Goal: Transaction & Acquisition: Purchase product/service

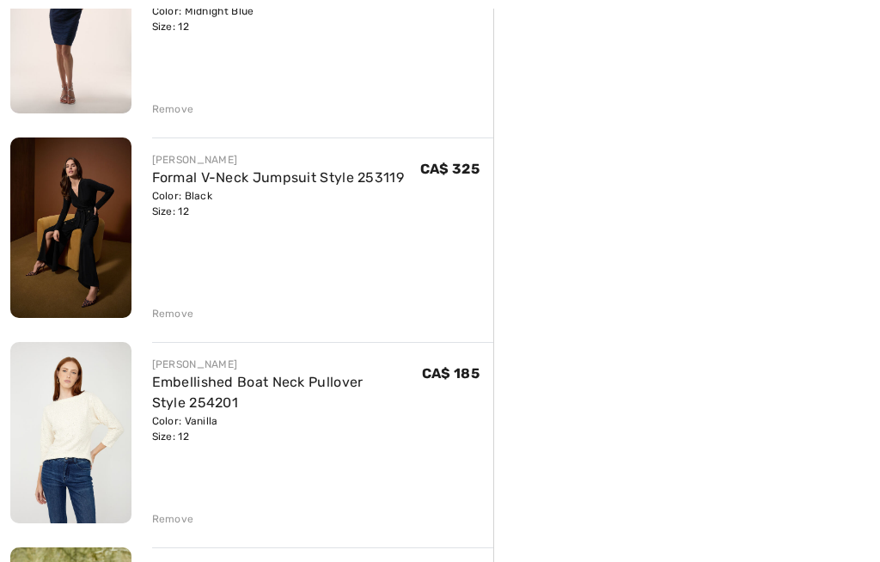
scroll to position [1525, 0]
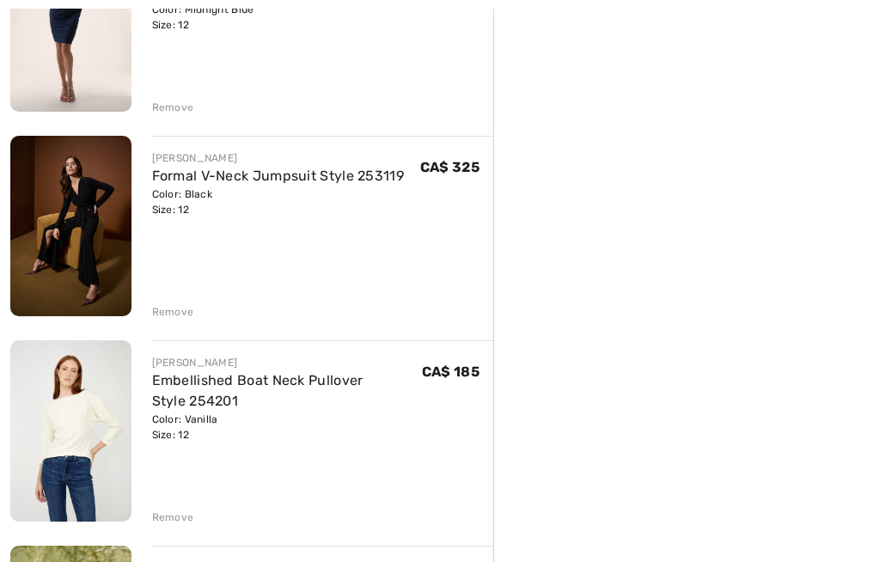
click at [175, 525] on div "Remove" at bounding box center [173, 518] width 42 height 15
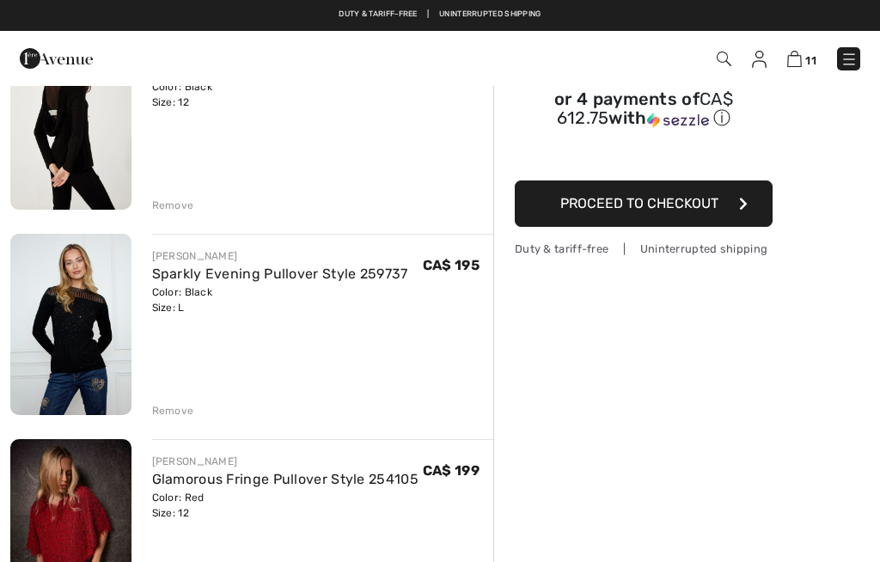
scroll to position [0, 0]
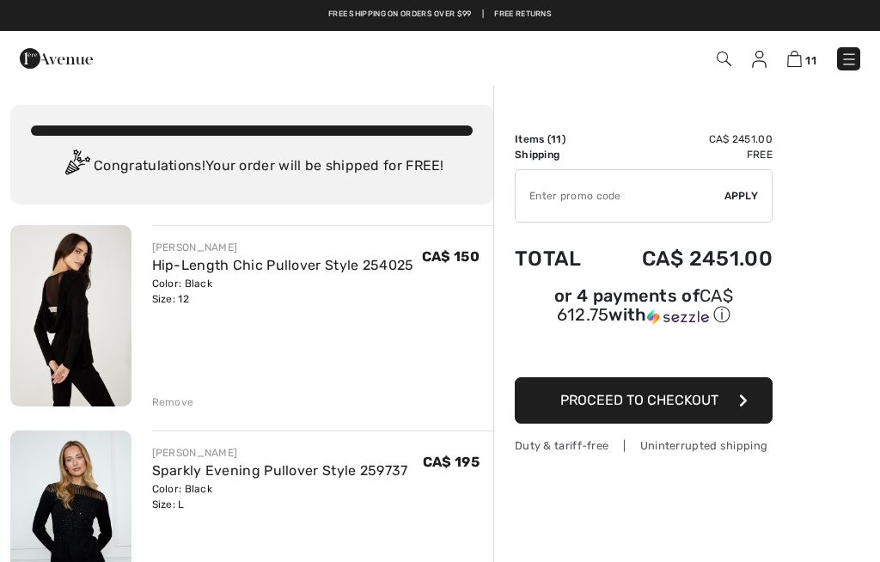
click at [59, 45] on img at bounding box center [56, 58] width 73 height 34
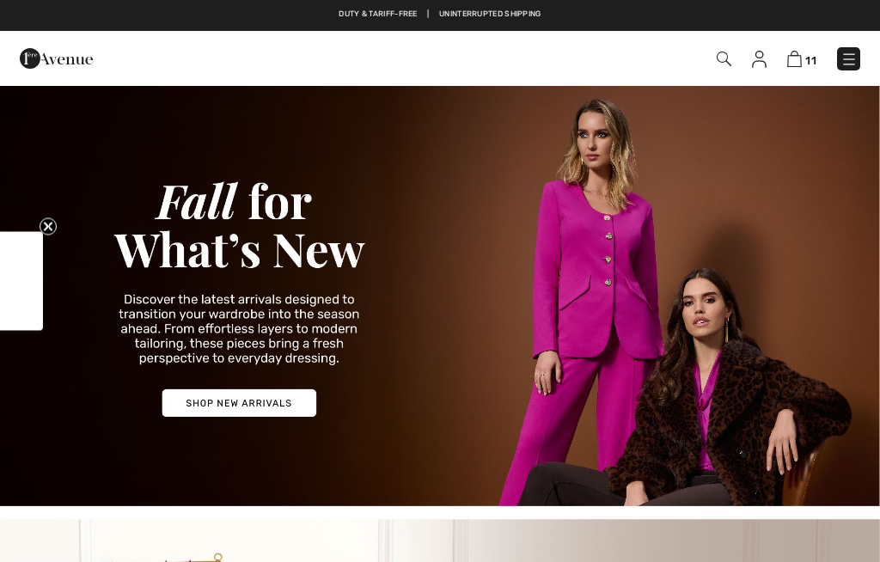
checkbox input "true"
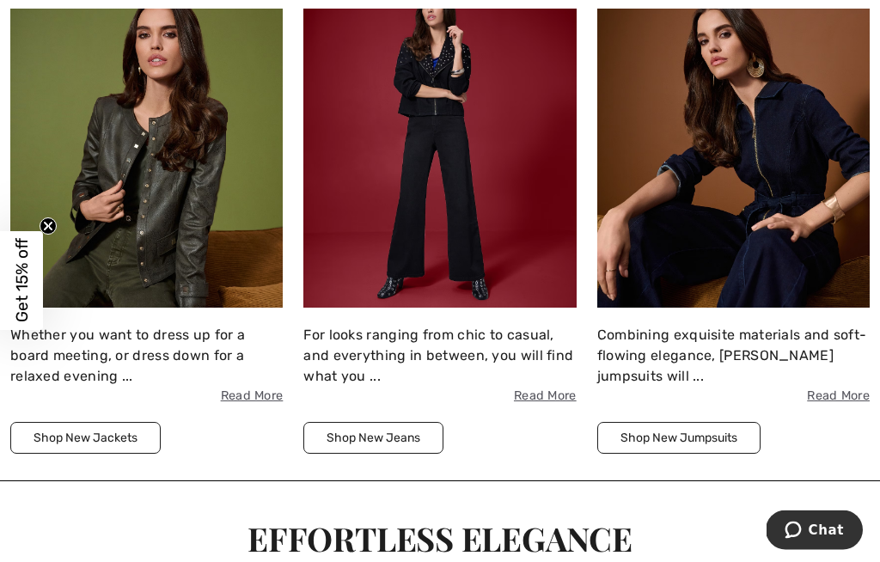
scroll to position [1790, 0]
click at [193, 151] on img at bounding box center [146, 140] width 273 height 333
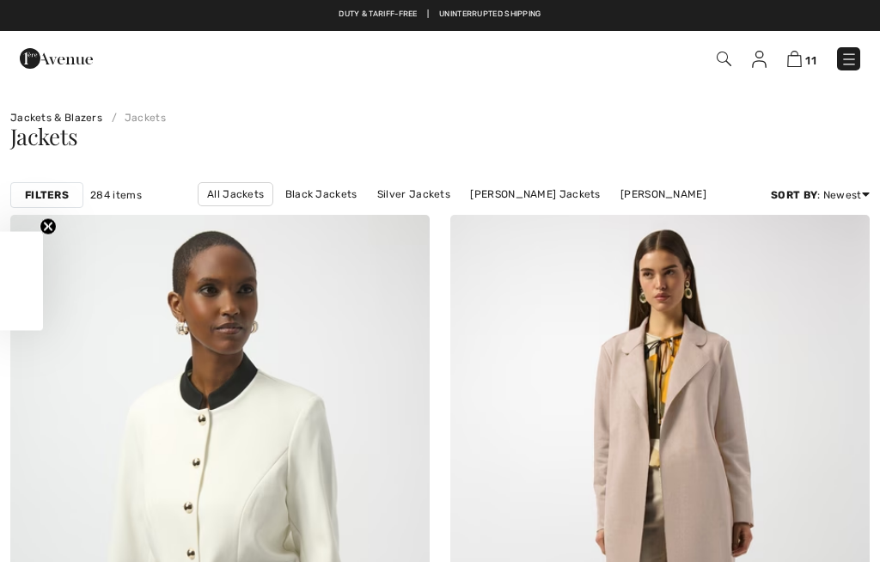
checkbox input "true"
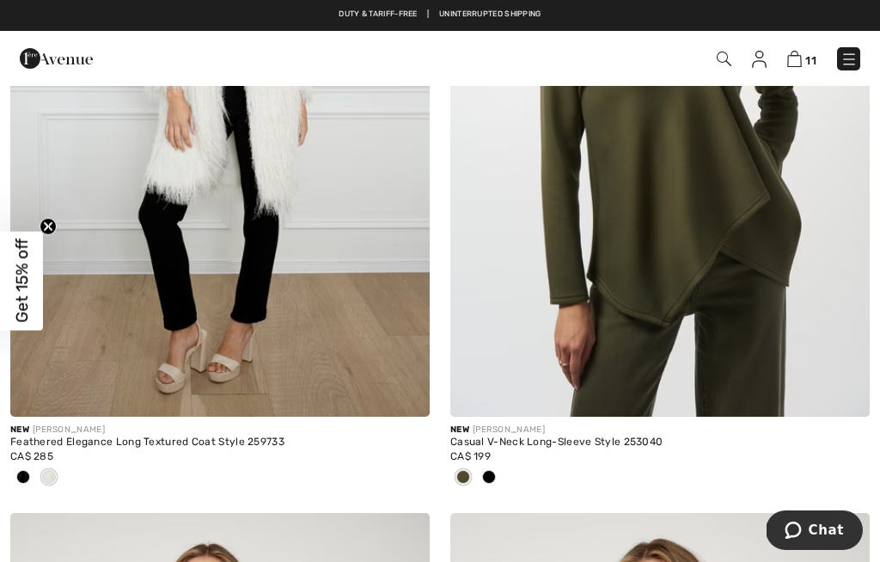
scroll to position [3270, 0]
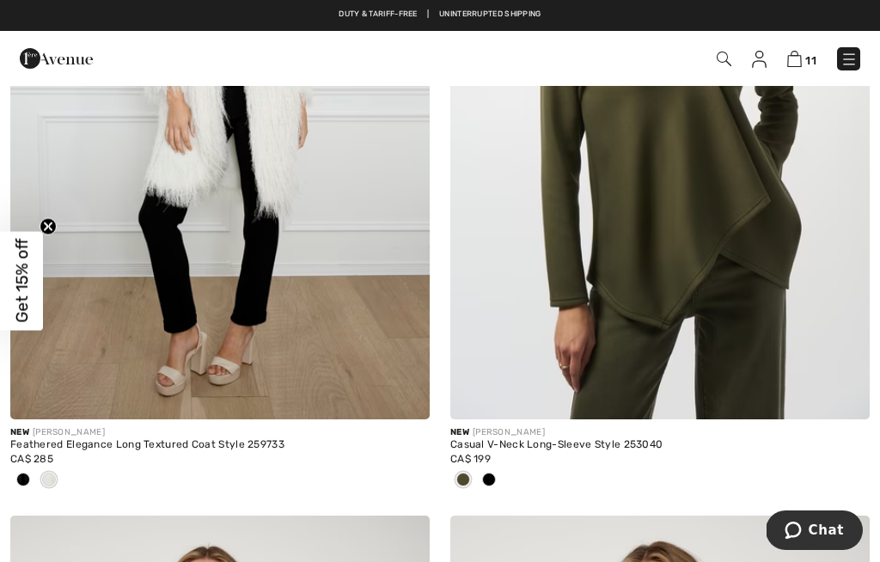
click at [679, 232] on img at bounding box center [661, 104] width 420 height 629
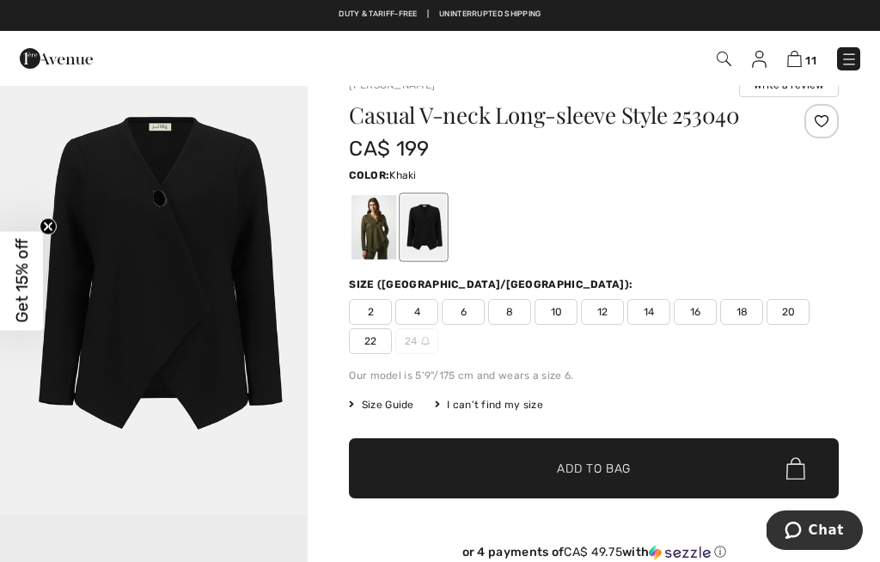
click at [372, 226] on div at bounding box center [374, 227] width 45 height 64
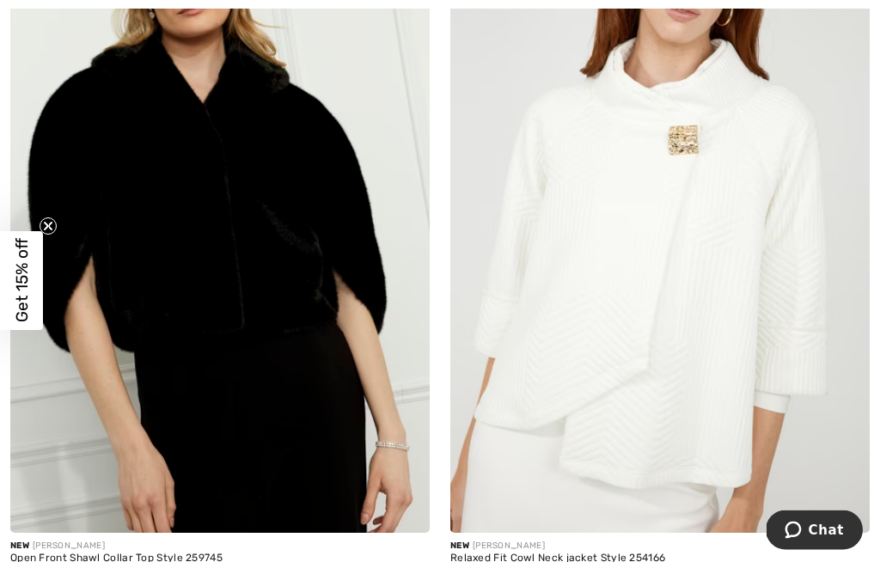
scroll to position [6114, 0]
click at [733, 100] on img at bounding box center [661, 218] width 420 height 629
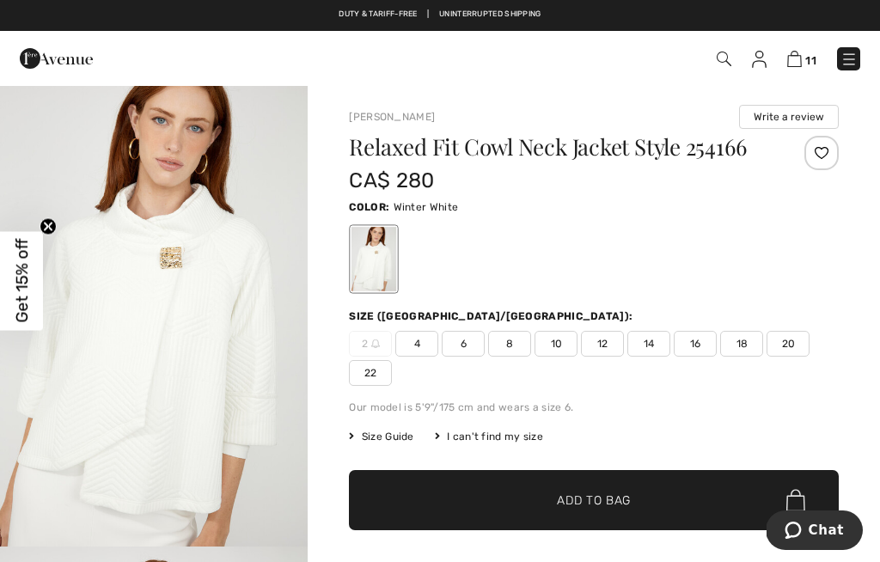
click at [609, 347] on span "12" at bounding box center [602, 344] width 43 height 26
click at [537, 494] on span "✔ Added to Bag" at bounding box center [568, 501] width 105 height 18
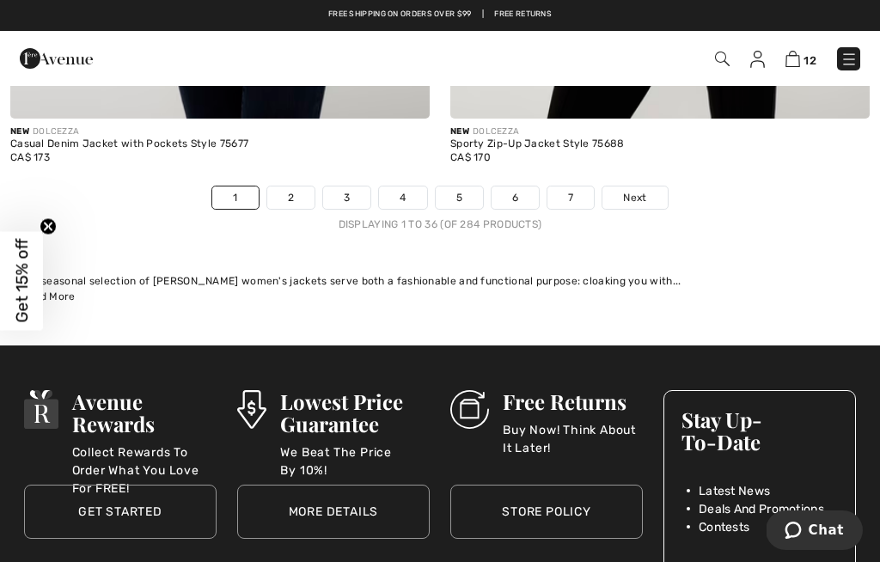
scroll to position [13041, 0]
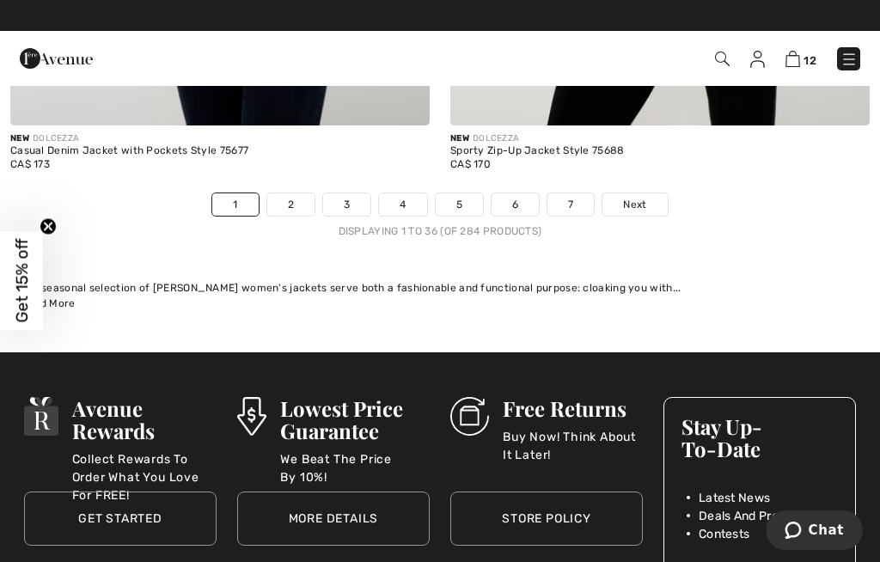
click at [284, 203] on link "2" at bounding box center [290, 204] width 47 height 22
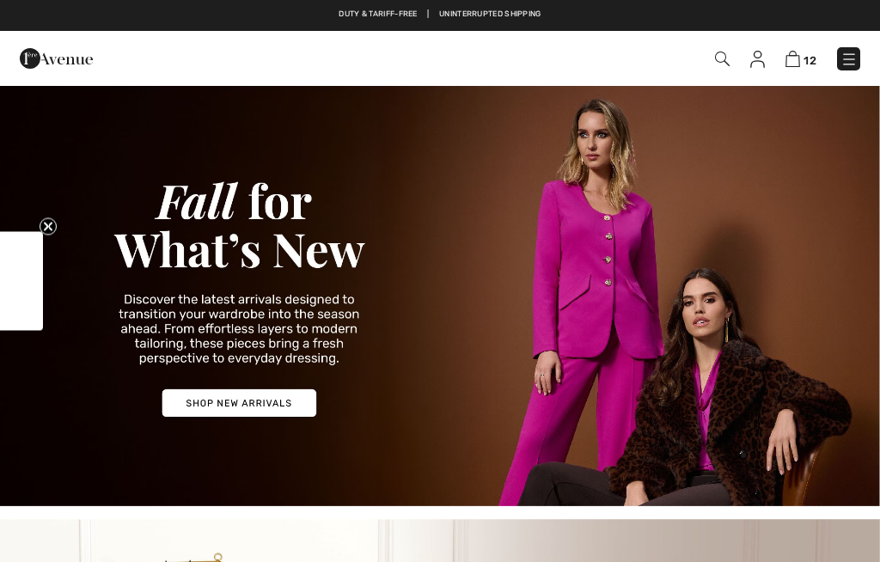
scroll to position [1850, 0]
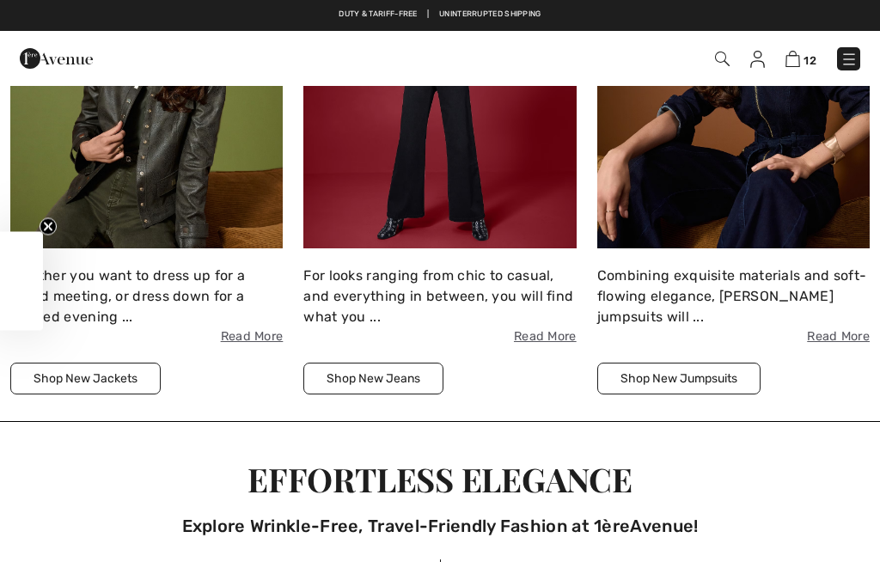
checkbox input "true"
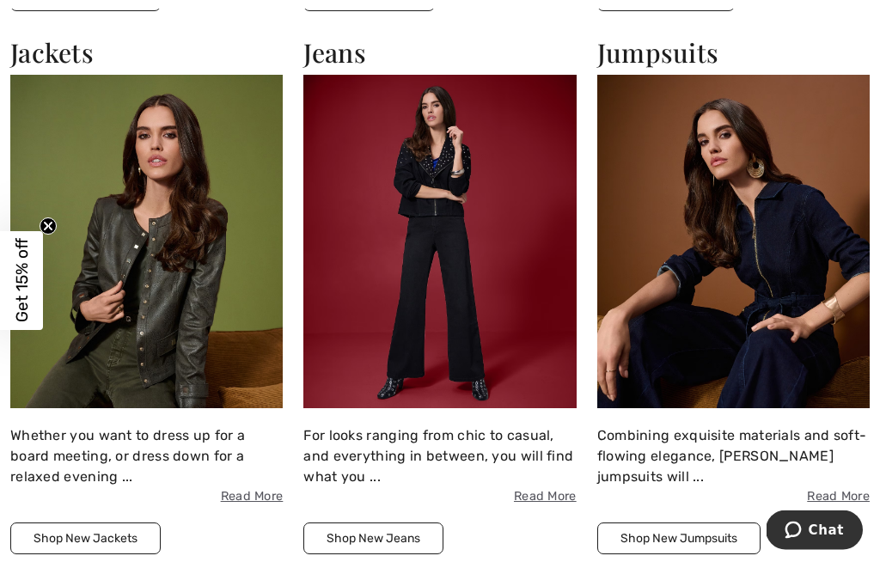
scroll to position [1690, 0]
click at [236, 252] on img at bounding box center [146, 241] width 273 height 333
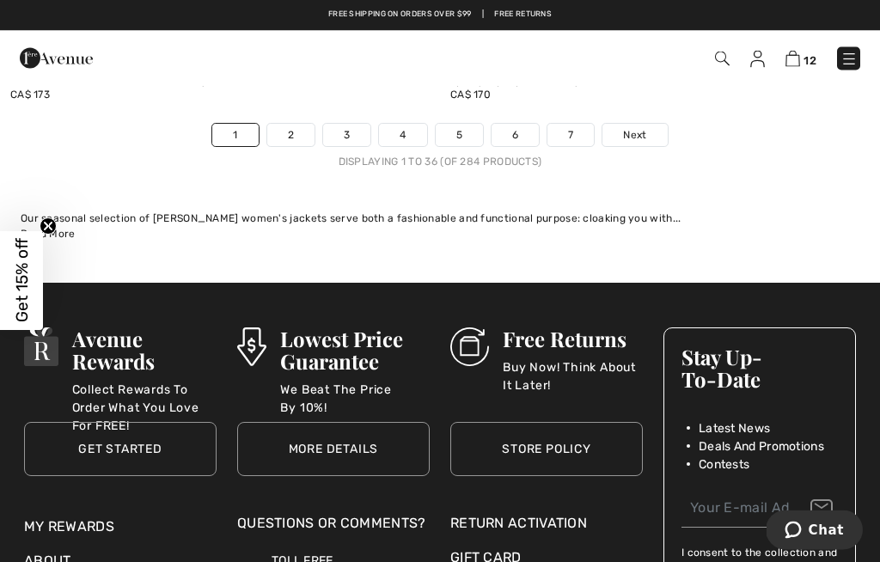
scroll to position [13101, 0]
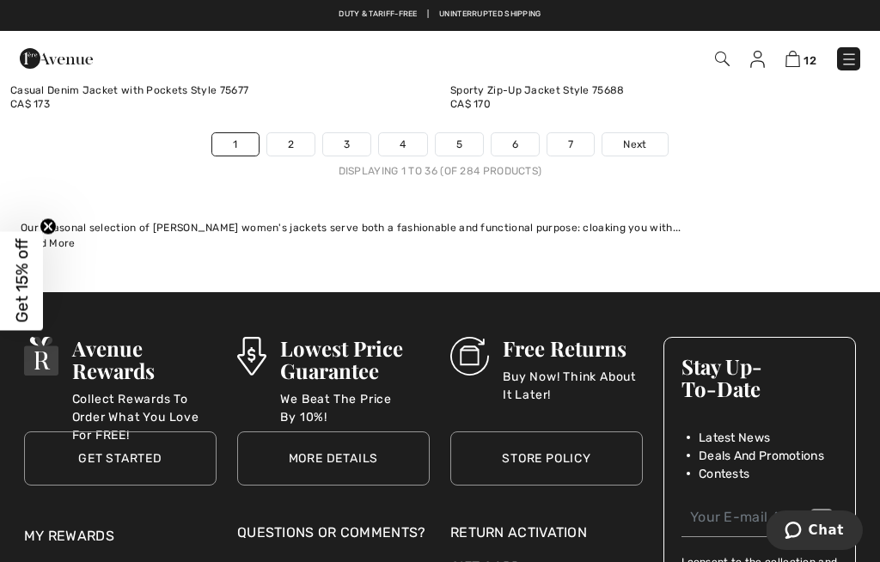
click at [649, 133] on link "Next" at bounding box center [635, 144] width 64 height 22
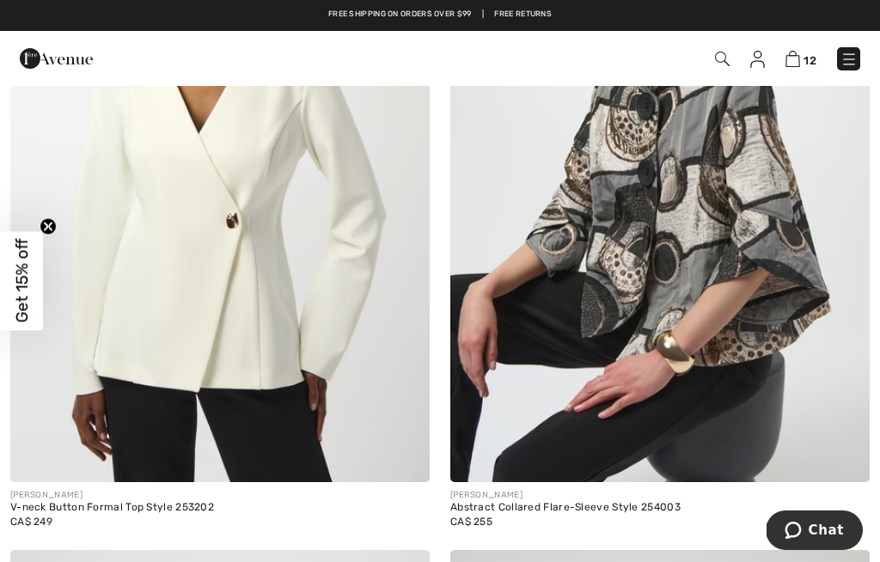
scroll to position [9901, 0]
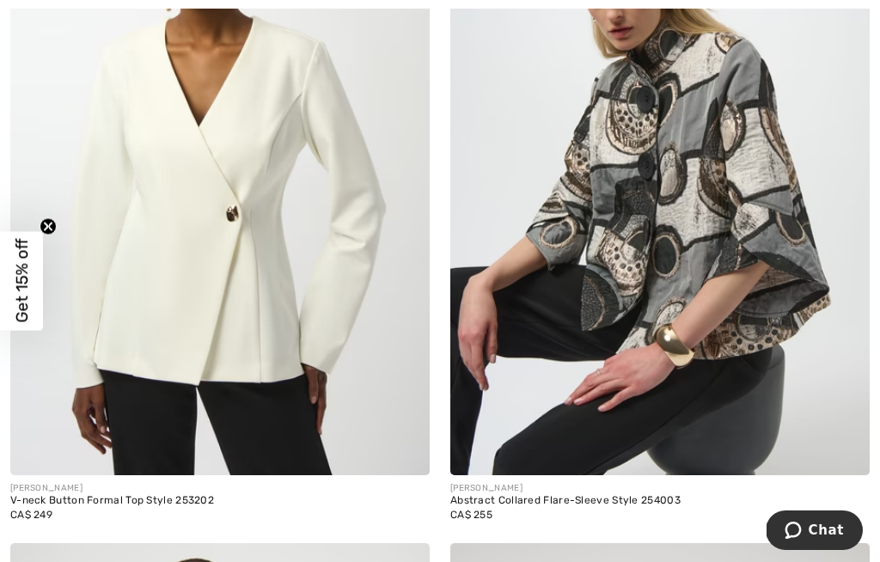
click at [281, 277] on img at bounding box center [220, 160] width 420 height 629
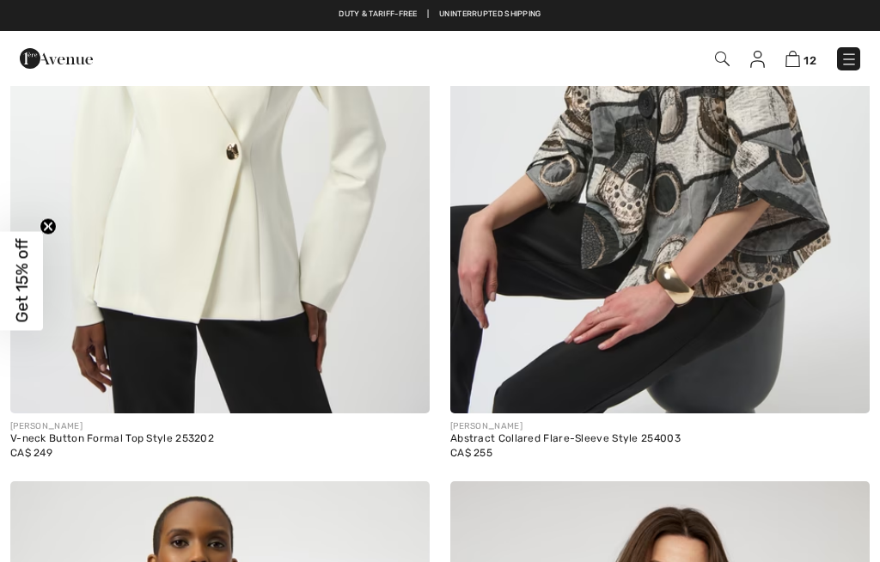
checkbox input "true"
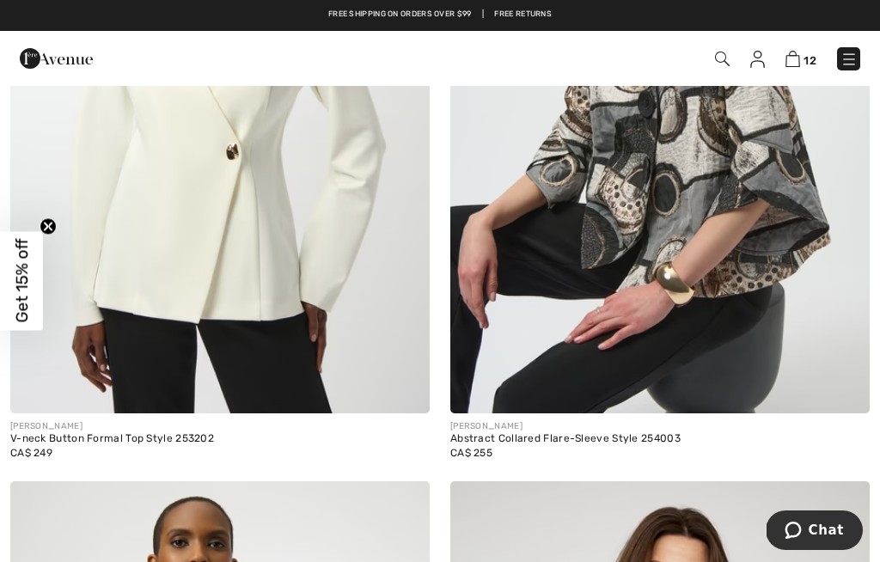
click at [258, 245] on img at bounding box center [220, 98] width 420 height 629
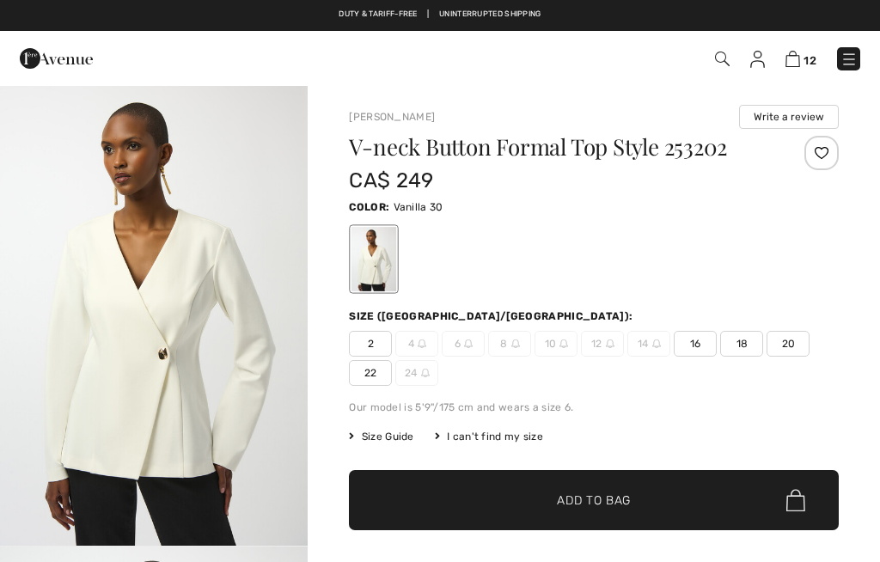
scroll to position [145, 0]
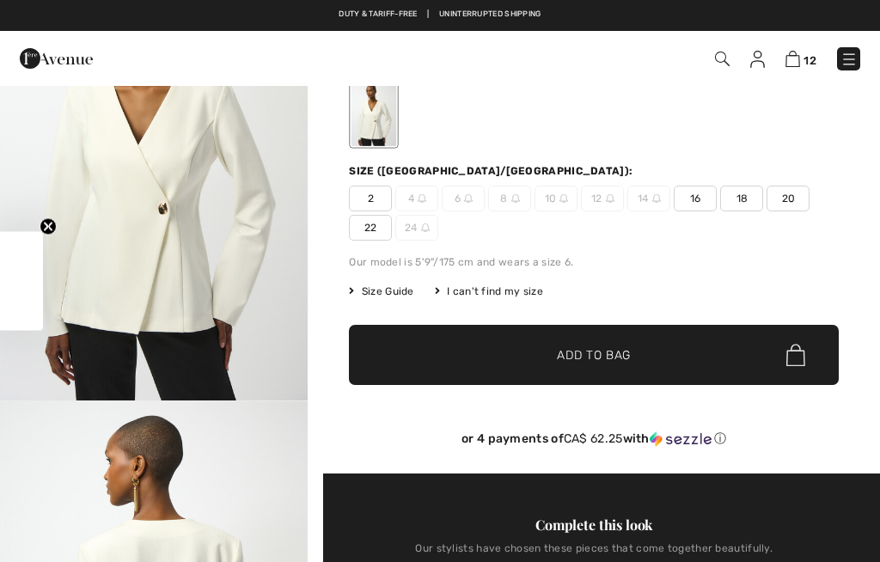
checkbox input "true"
click at [525, 291] on div "I can't find my size" at bounding box center [489, 291] width 108 height 15
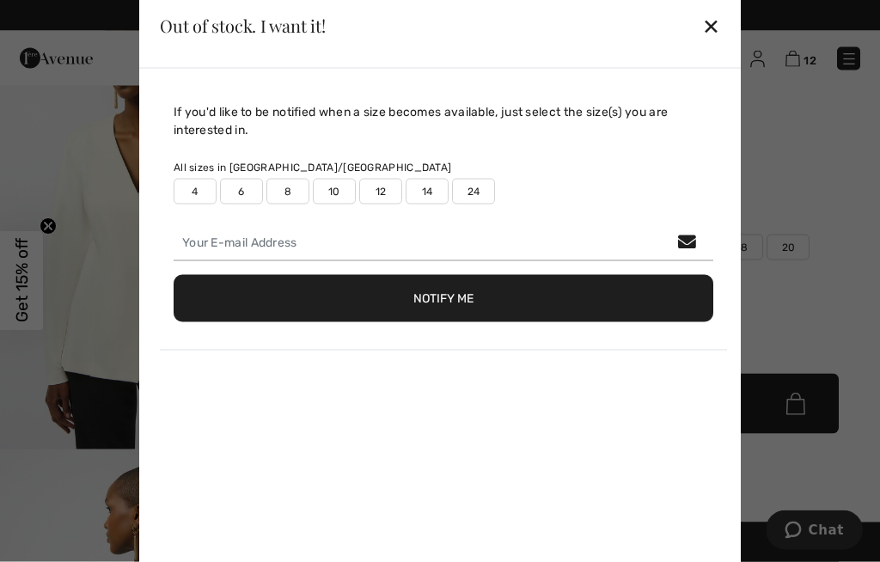
scroll to position [79, 0]
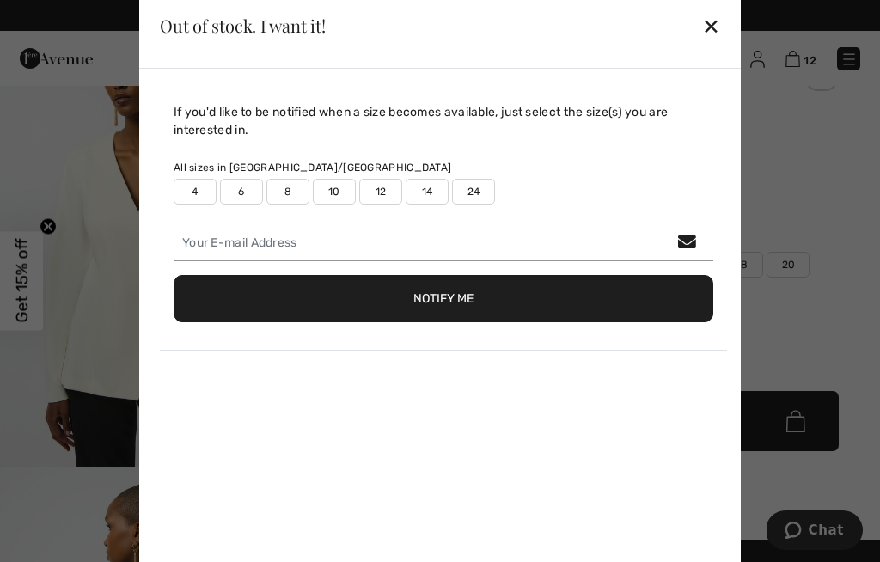
click at [373, 239] on div "If you'd like to be notified when a size becomes available, just select the siz…" at bounding box center [444, 227] width 568 height 248
click at [394, 205] on label "12" at bounding box center [380, 192] width 43 height 26
type input "true"
click at [481, 322] on button "Notify Me" at bounding box center [444, 298] width 540 height 47
click at [704, 44] on div "✕" at bounding box center [712, 26] width 18 height 36
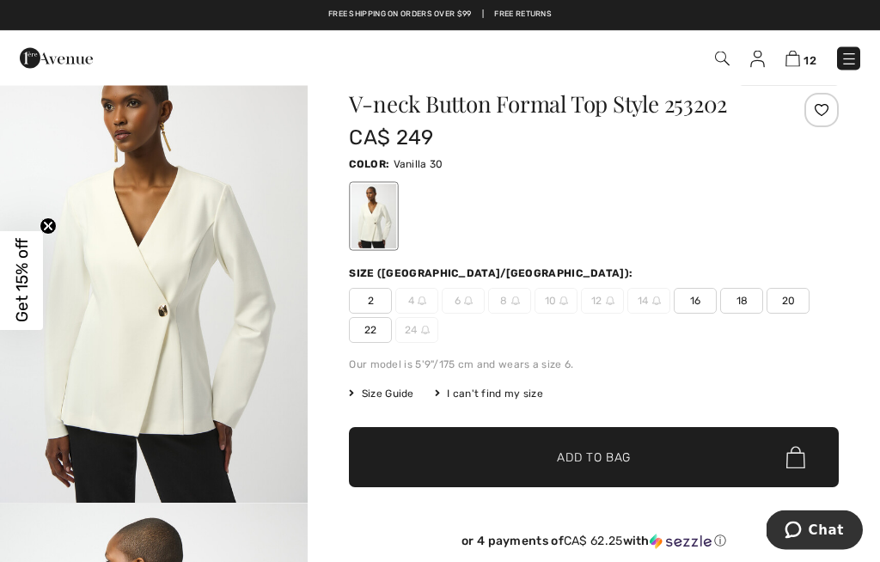
scroll to position [18, 0]
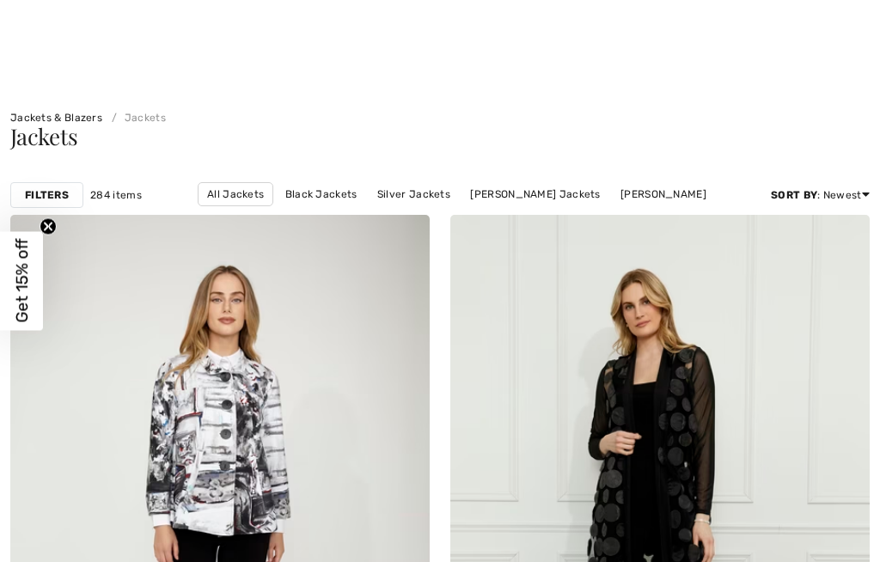
checkbox input "true"
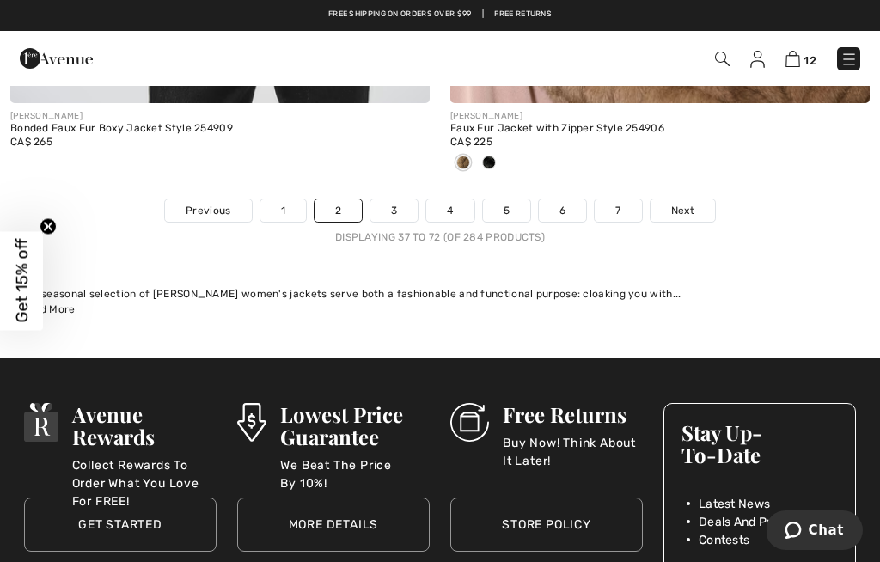
scroll to position [13090, 0]
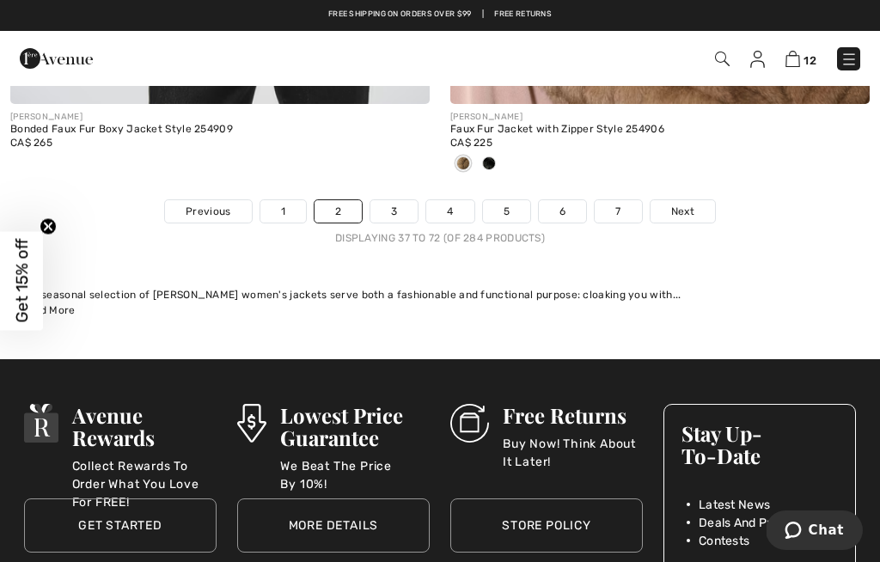
click at [399, 200] on link "3" at bounding box center [394, 211] width 47 height 22
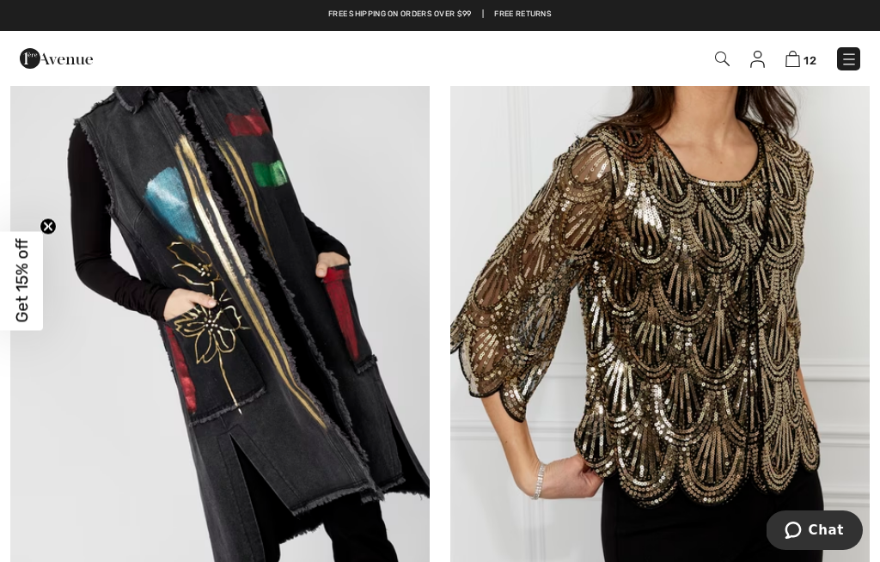
scroll to position [5335, 0]
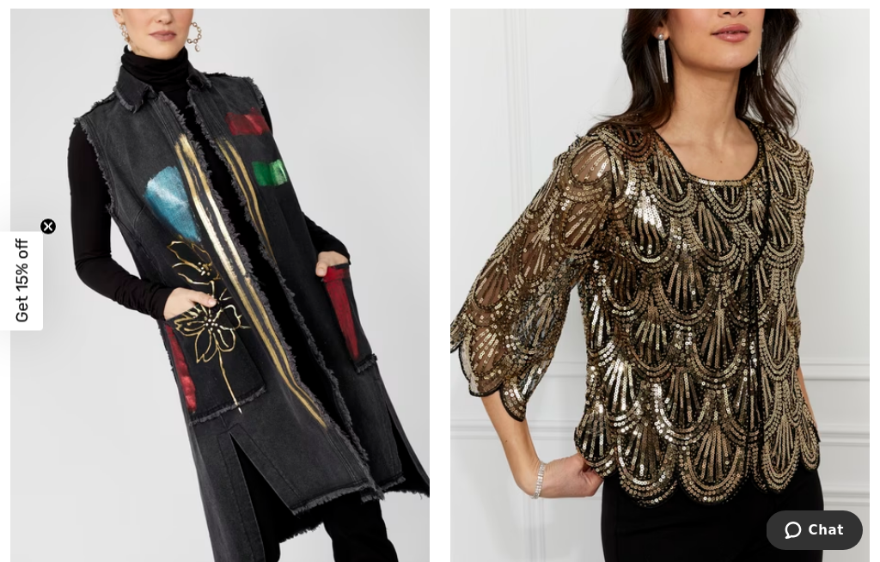
click at [719, 340] on img at bounding box center [661, 272] width 420 height 629
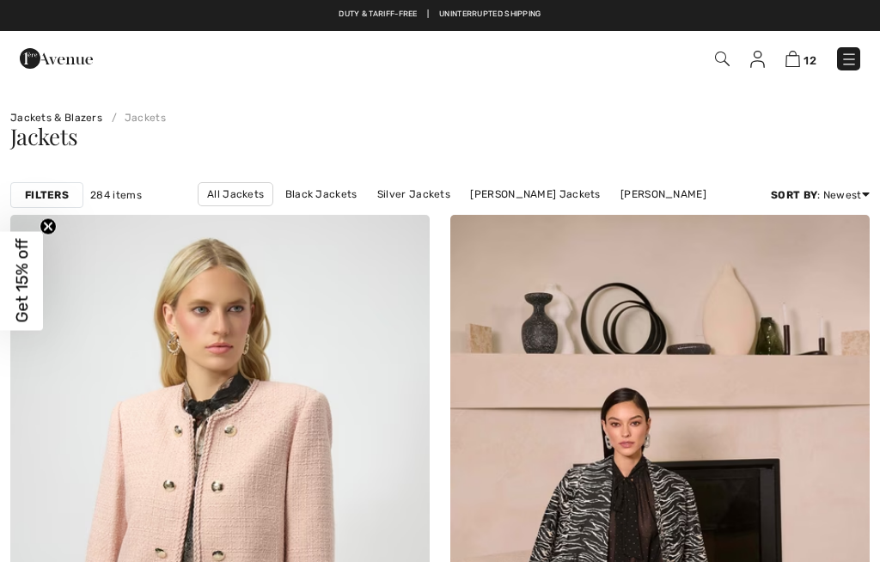
checkbox input "true"
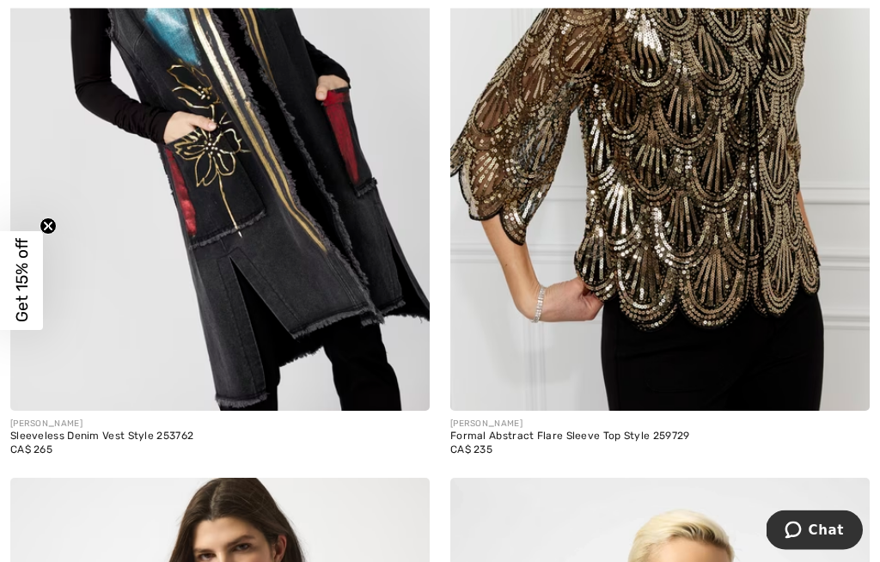
scroll to position [5513, 0]
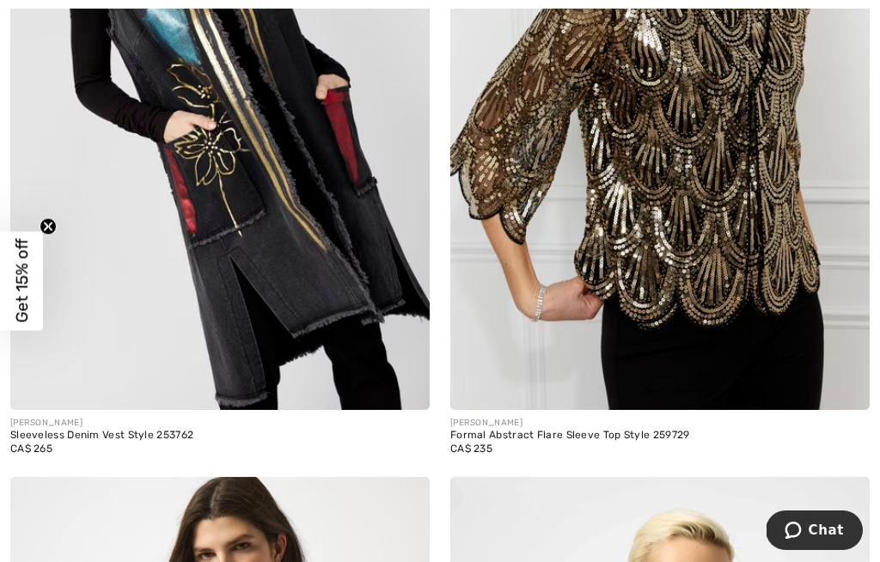
click at [839, 383] on img at bounding box center [844, 384] width 15 height 15
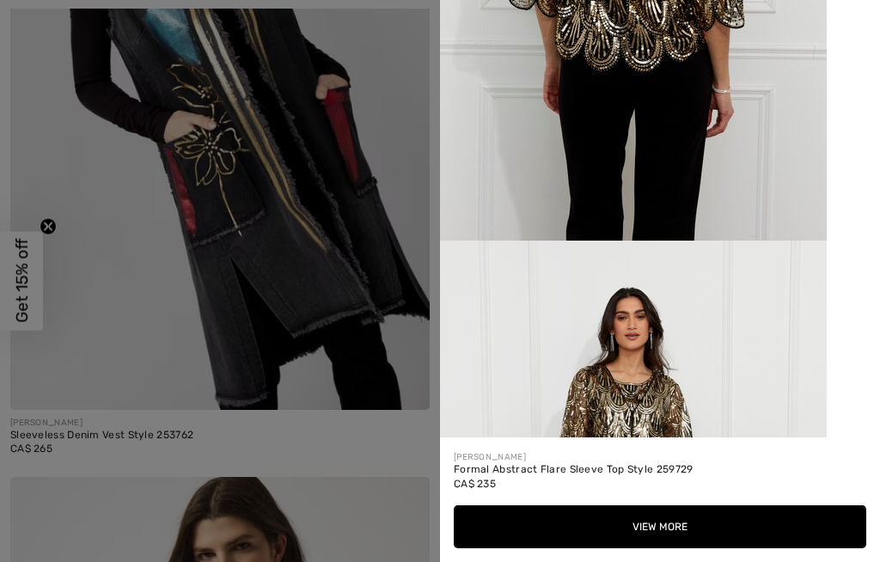
click at [376, 534] on div at bounding box center [440, 281] width 880 height 562
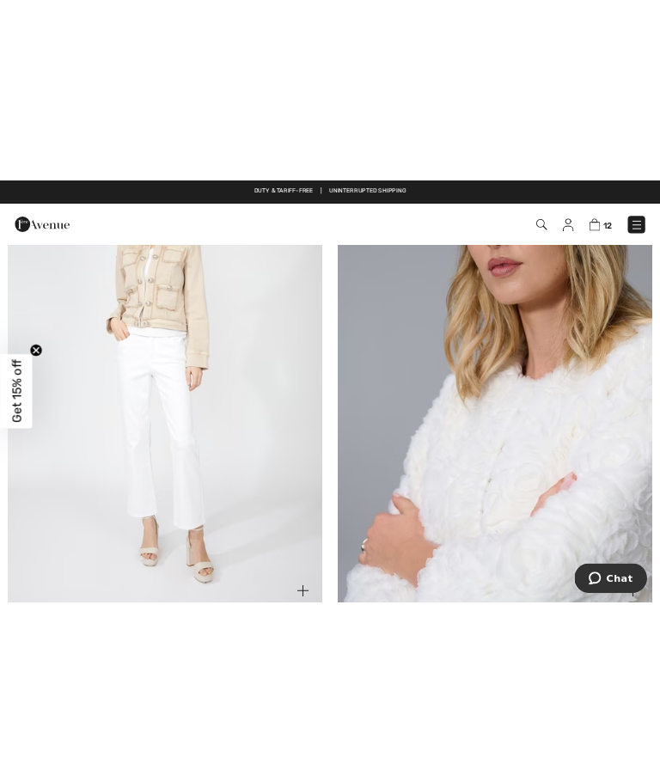
scroll to position [6881, 0]
